Goal: Information Seeking & Learning: Learn about a topic

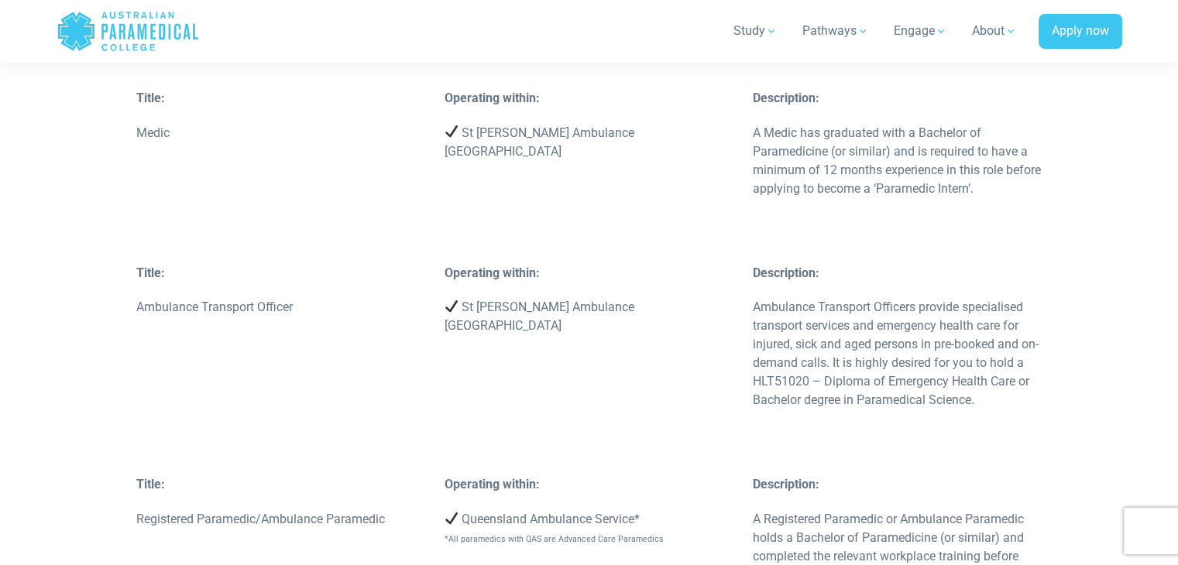
scroll to position [2864, 0]
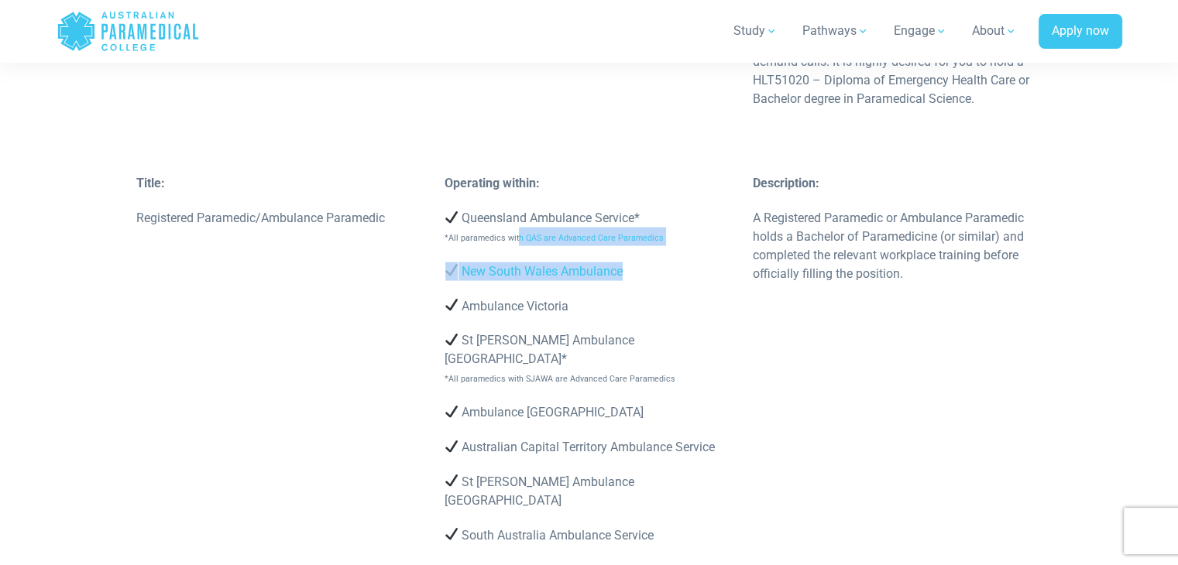
drag, startPoint x: 515, startPoint y: 219, endPoint x: 641, endPoint y: 211, distance: 126.5
click at [628, 211] on div "Operating within: Queensland Ambulance Service* *All paramedics with QAS are Ad…" at bounding box center [589, 367] width 308 height 386
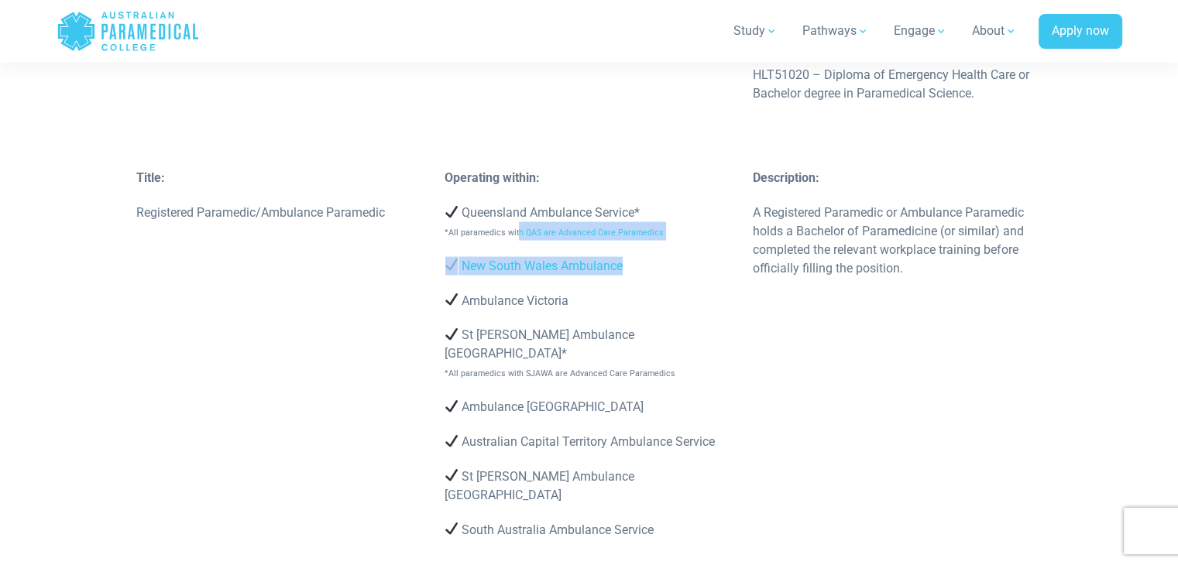
click at [717, 257] on p "New South Wales Ambulance" at bounding box center [590, 266] width 290 height 19
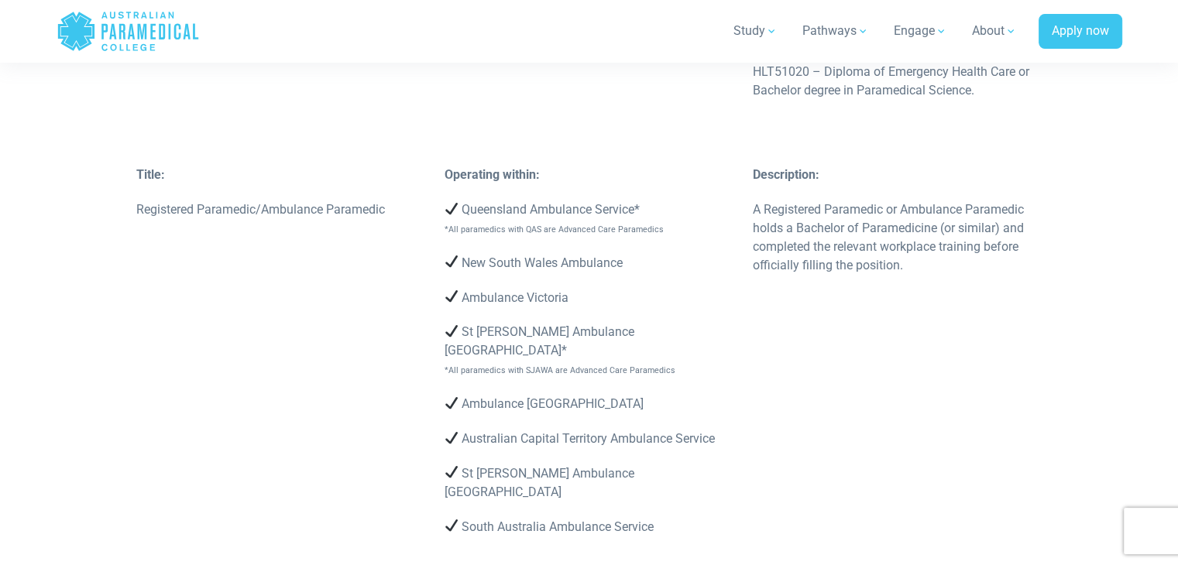
scroll to position [3172, 0]
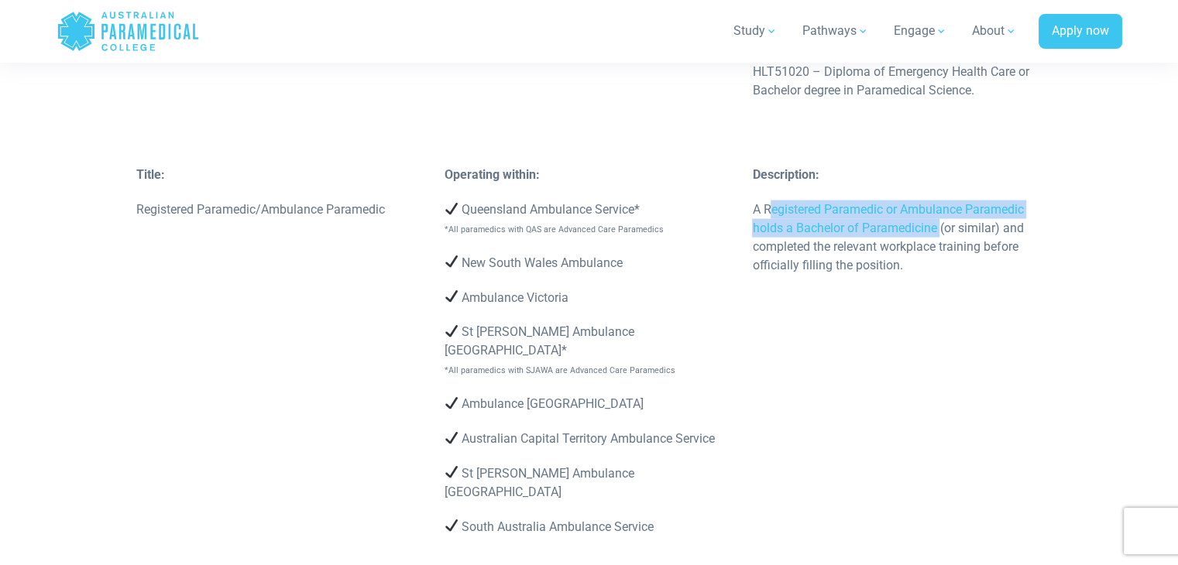
drag, startPoint x: 771, startPoint y: 171, endPoint x: 939, endPoint y: 196, distance: 169.1
click at [939, 201] on p "A Registered Paramedic or Ambulance Paramedic holds a Bachelor of Paramedicine …" at bounding box center [897, 238] width 290 height 74
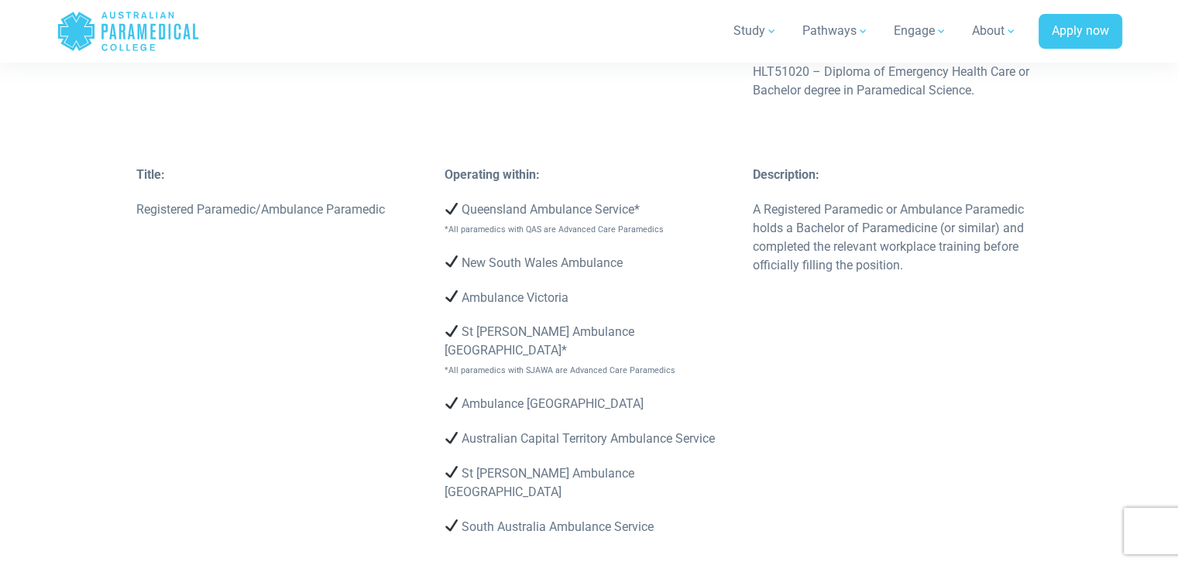
click at [936, 211] on p "A Registered Paramedic or Ambulance Paramedic holds a Bachelor of Paramedicine …" at bounding box center [897, 238] width 290 height 74
drag, startPoint x: 183, startPoint y: 170, endPoint x: 301, endPoint y: 173, distance: 118.5
click at [301, 201] on p "Registered Paramedic/Ambulance Paramedic" at bounding box center [281, 210] width 290 height 19
click at [375, 184] on div "Title: Registered Paramedic/Ambulance Paramedic" at bounding box center [281, 201] width 308 height 70
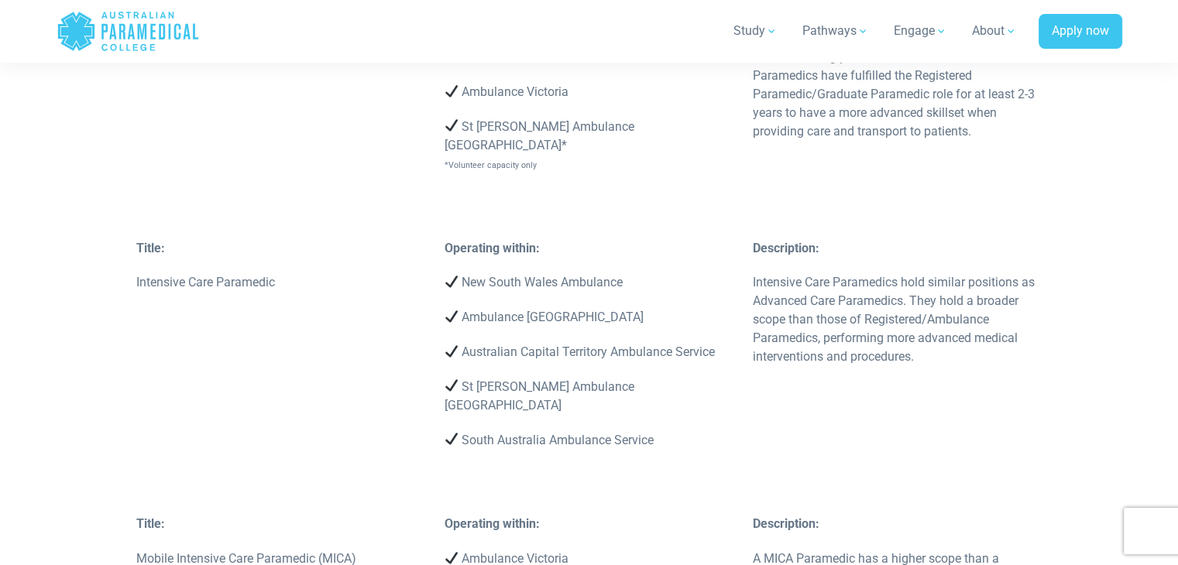
scroll to position [4179, 0]
drag, startPoint x: 776, startPoint y: 194, endPoint x: 867, endPoint y: 206, distance: 92.2
click at [867, 273] on p "Intensive Care Paramedics hold similar positions as Advanced Care Paramedics. T…" at bounding box center [897, 319] width 290 height 93
click at [943, 273] on p "Intensive Care Paramedics hold similar positions as Advanced Care Paramedics. T…" at bounding box center [897, 319] width 290 height 93
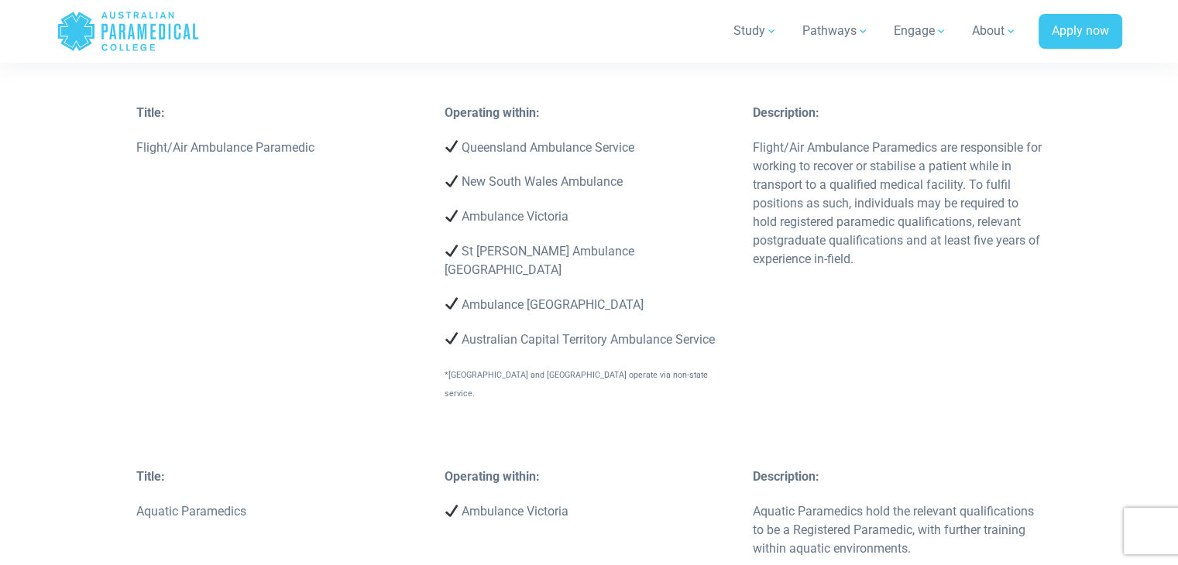
scroll to position [5185, 0]
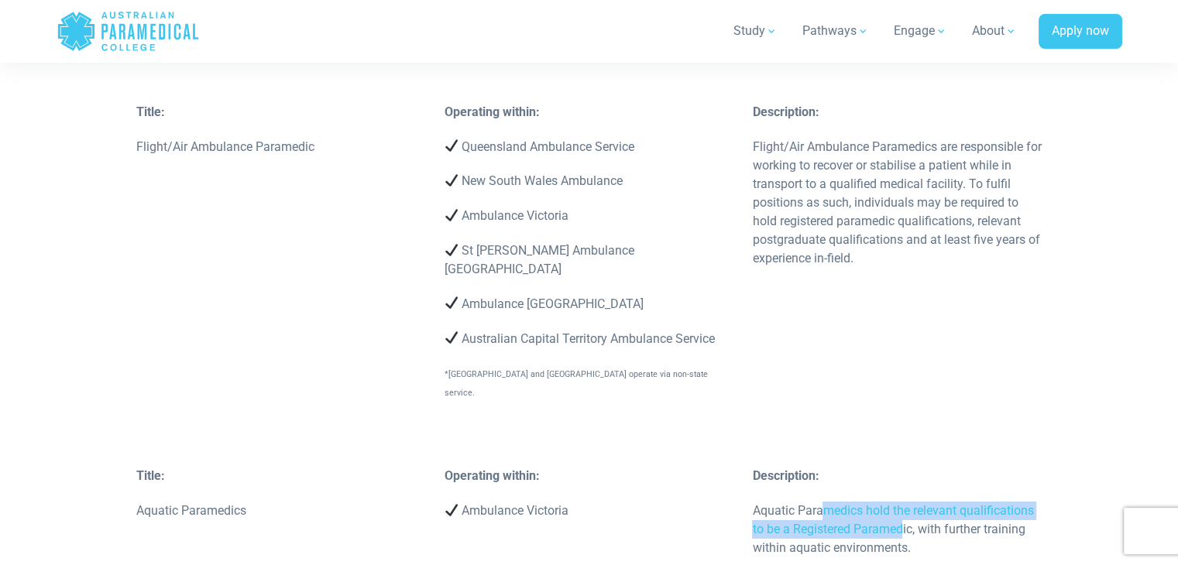
drag, startPoint x: 824, startPoint y: 321, endPoint x: 981, endPoint y: 345, distance: 158.2
click at [907, 502] on p "Aquatic Paramedics hold the relevant qualifications to be a Registered Paramedi…" at bounding box center [897, 530] width 290 height 56
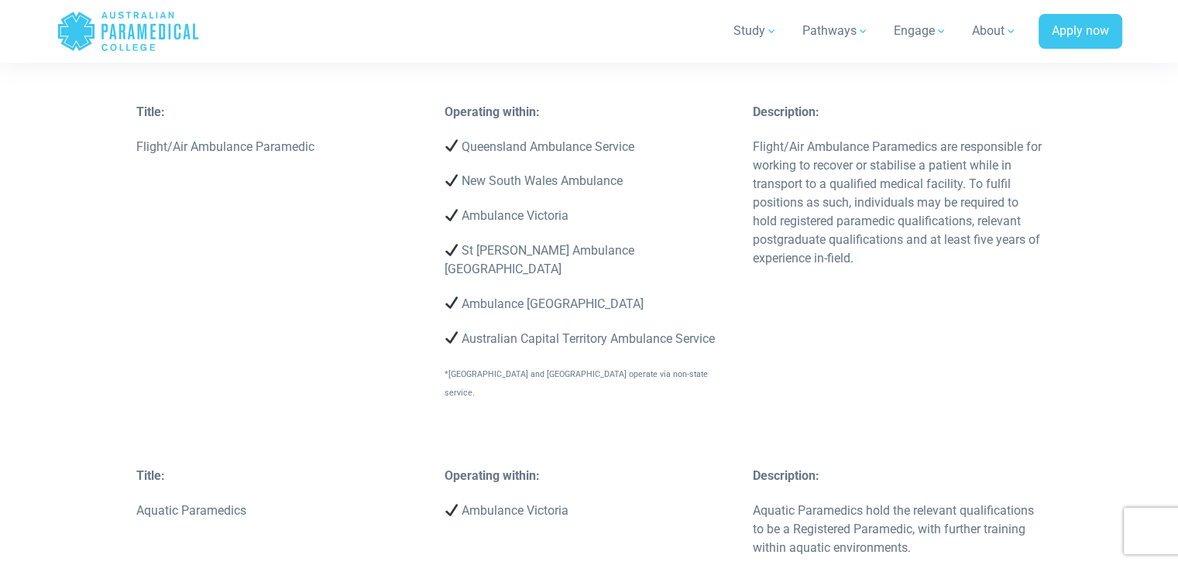
click at [984, 502] on p "Aquatic Paramedics hold the relevant qualifications to be a Registered Paramedi…" at bounding box center [897, 530] width 290 height 56
drag, startPoint x: 793, startPoint y: 358, endPoint x: 895, endPoint y: 366, distance: 101.8
click at [895, 502] on p "Aquatic Paramedics hold the relevant qualifications to be a Registered Paramedi…" at bounding box center [897, 530] width 290 height 56
click at [940, 502] on p "Aquatic Paramedics hold the relevant qualifications to be a Registered Paramedi…" at bounding box center [897, 530] width 290 height 56
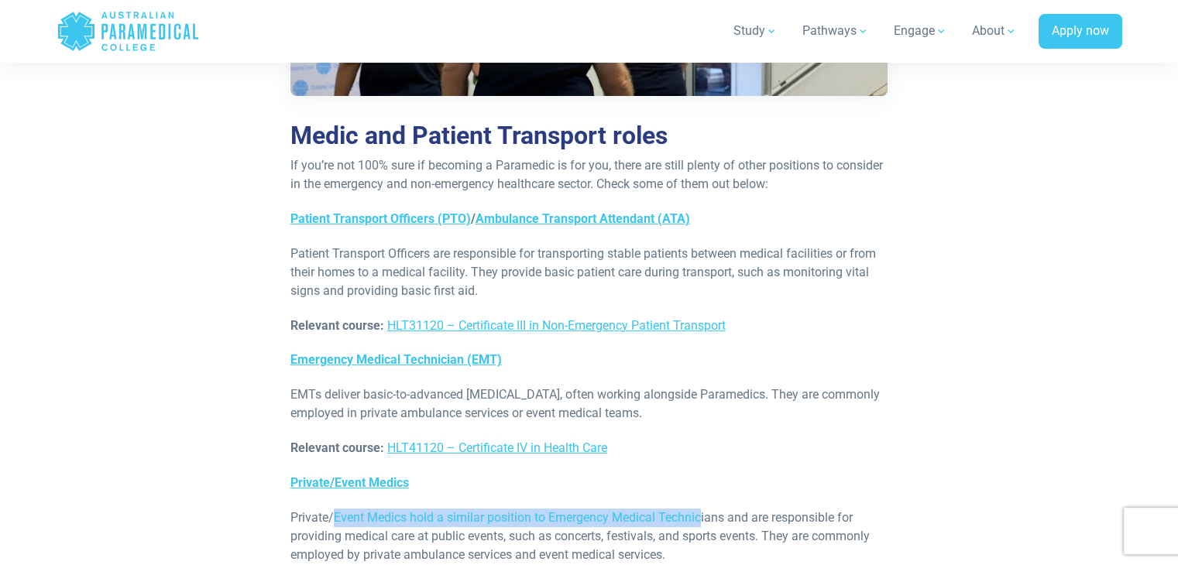
scroll to position [6112, 0]
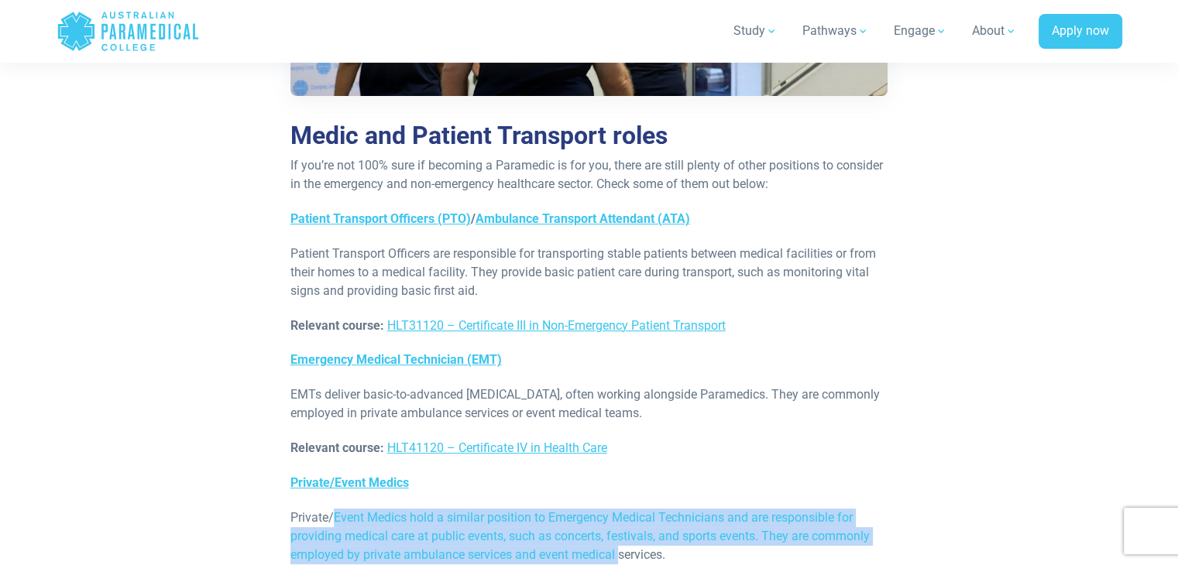
drag, startPoint x: 331, startPoint y: 335, endPoint x: 618, endPoint y: 366, distance: 288.2
click at [618, 509] on p "Private/Event Medics hold a similar position to Emergency Medical Technicians a…" at bounding box center [589, 537] width 598 height 56
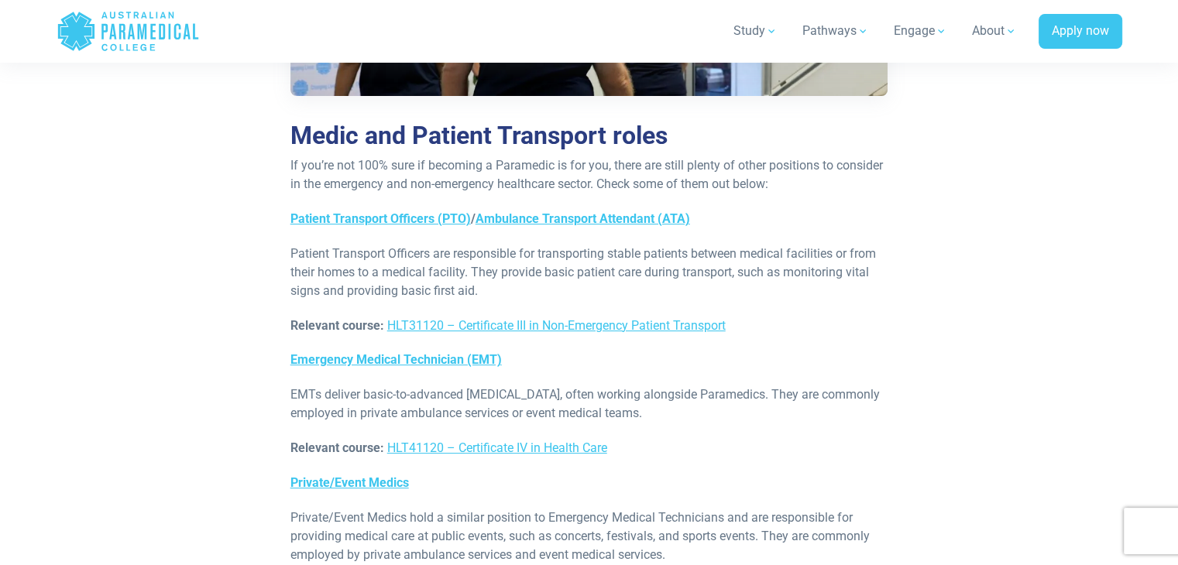
click at [697, 509] on p "Private/Event Medics hold a similar position to Emergency Medical Technicians a…" at bounding box center [589, 537] width 598 height 56
drag, startPoint x: 492, startPoint y: 225, endPoint x: 852, endPoint y: 256, distance: 361.5
click at [852, 439] on p "Relevant course: HLT41120 – Certificate IV in Health Care" at bounding box center [589, 448] width 598 height 19
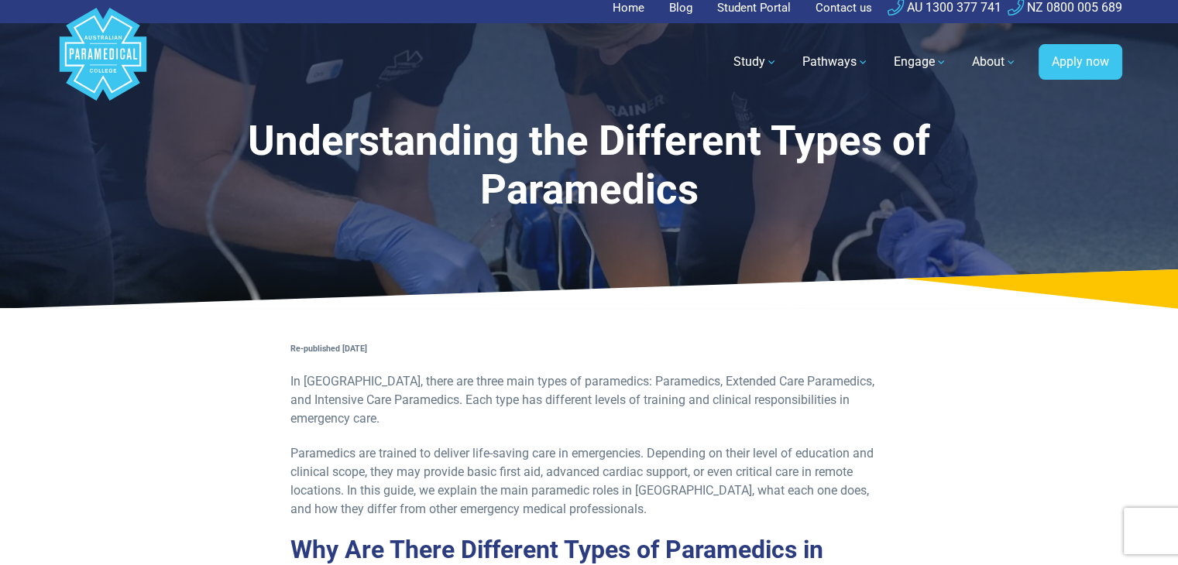
scroll to position [0, 0]
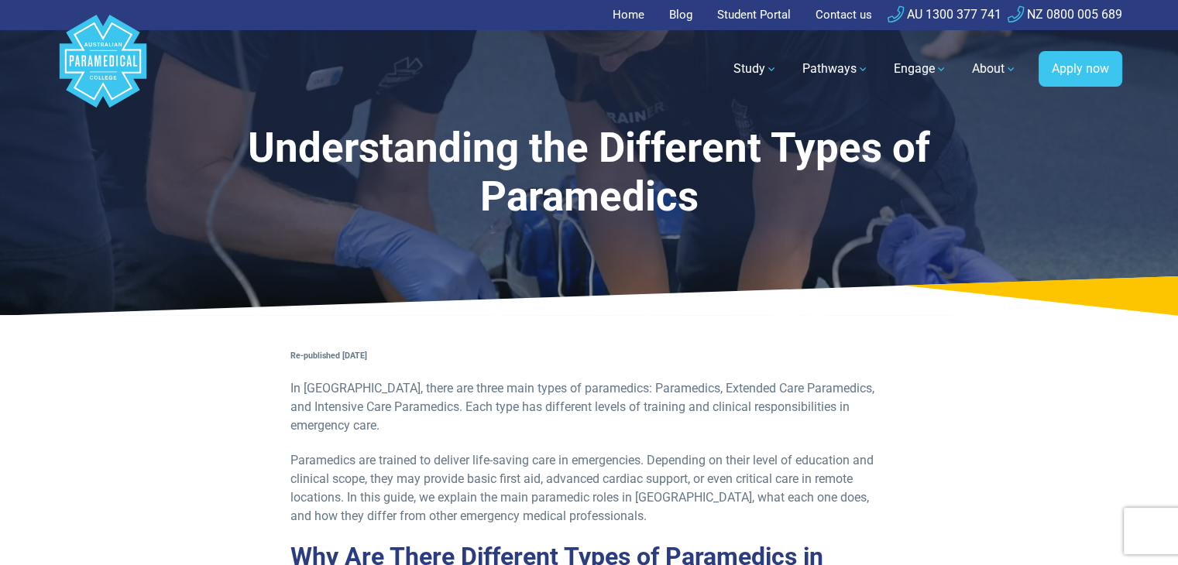
click at [462, 266] on div "Understanding the Different Types of Paramedics" at bounding box center [589, 157] width 1084 height 315
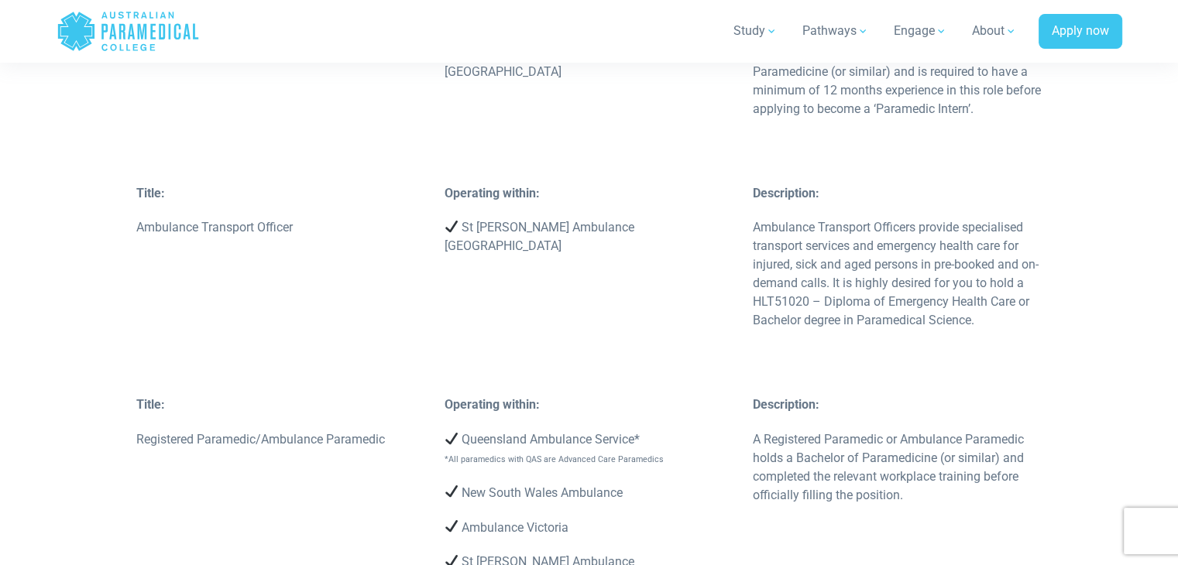
scroll to position [2943, 0]
